Goal: Task Accomplishment & Management: Use online tool/utility

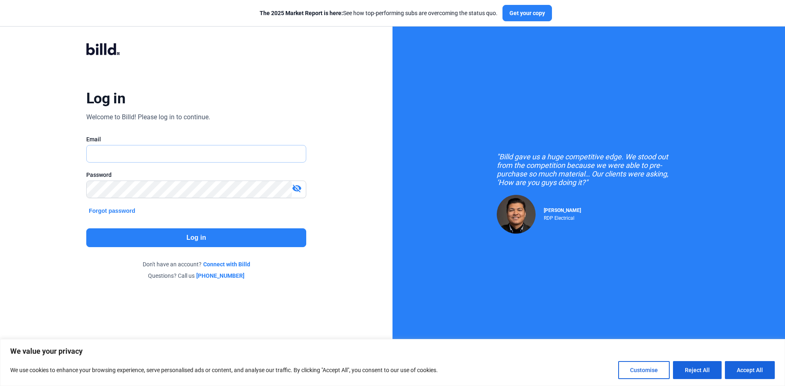
type input "[EMAIL_ADDRESS][DOMAIN_NAME]"
click at [231, 235] on button "Log in" at bounding box center [196, 237] width 220 height 19
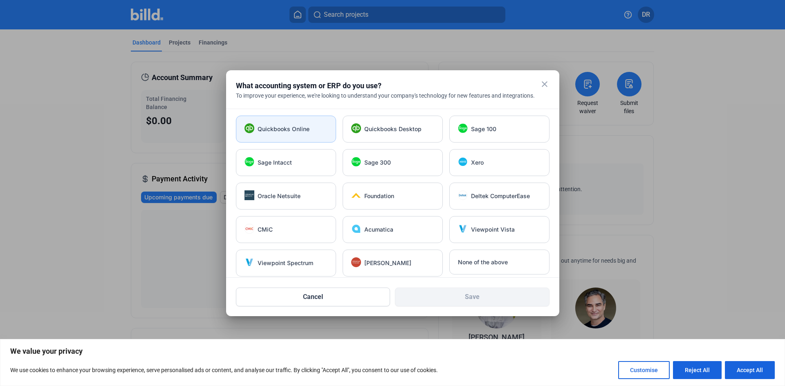
click at [273, 126] on span "Quickbooks Online" at bounding box center [284, 129] width 52 height 8
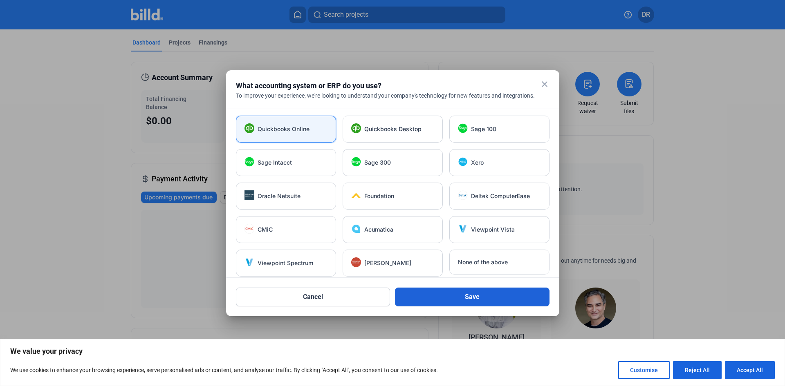
click at [459, 297] on button "Save" at bounding box center [472, 297] width 155 height 19
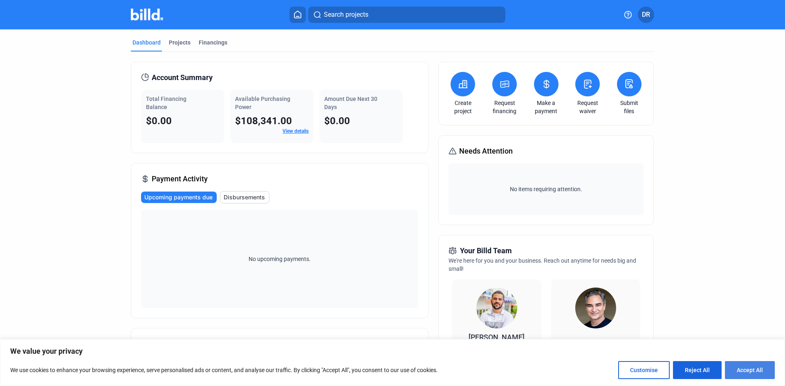
click at [746, 367] on button "Accept All" at bounding box center [750, 370] width 50 height 18
checkbox input "true"
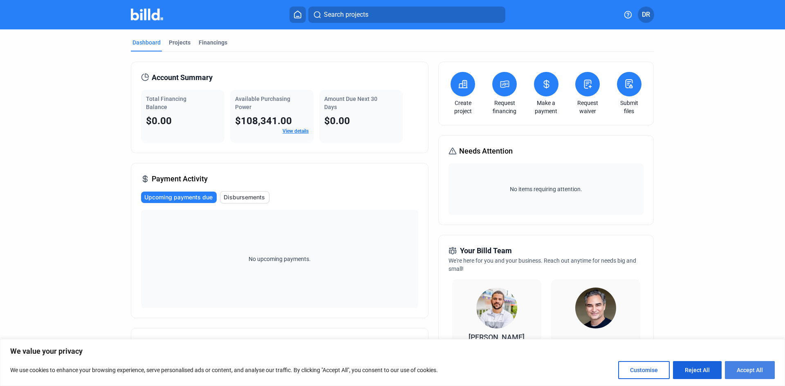
checkbox input "true"
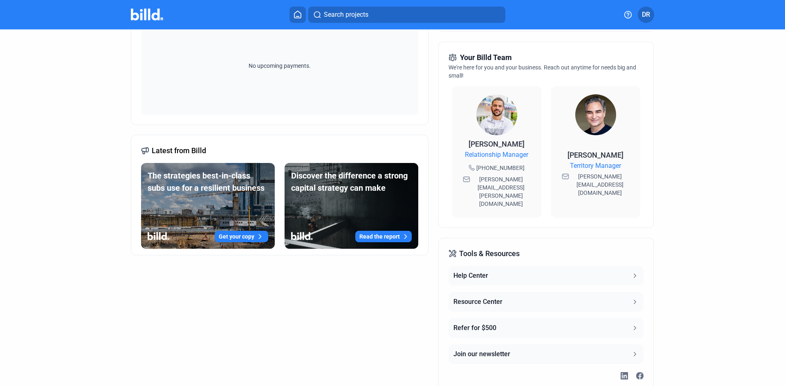
scroll to position [204, 0]
